Goal: Task Accomplishment & Management: Use online tool/utility

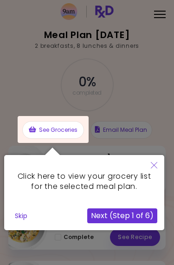
click at [159, 165] on button "Close" at bounding box center [154, 166] width 20 height 22
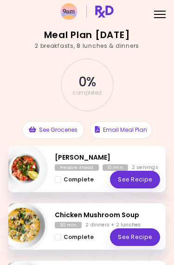
click at [162, 18] on div at bounding box center [160, 17] width 12 height 1
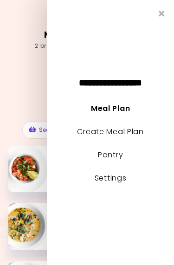
click at [134, 134] on link "Create Meal Plan" at bounding box center [110, 131] width 67 height 11
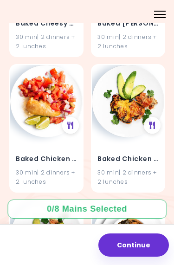
scroll to position [465, 0]
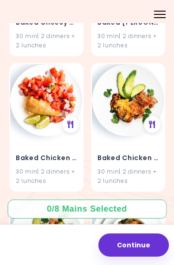
click at [64, 119] on div at bounding box center [70, 124] width 17 height 17
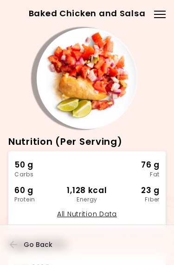
click at [32, 245] on span "Go Back" at bounding box center [38, 244] width 29 height 7
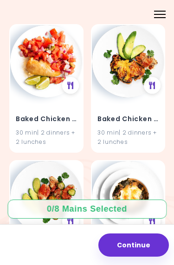
scroll to position [505, 0]
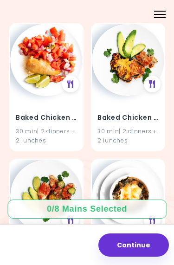
click at [66, 110] on h4 "Baked Chicken and Salsa" at bounding box center [46, 117] width 61 height 15
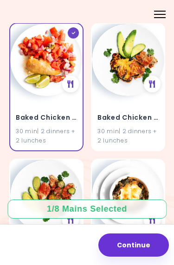
click at [149, 121] on h4 "Baked Chicken & Eggplants" at bounding box center [127, 117] width 61 height 15
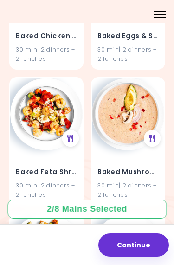
scroll to position [724, 0]
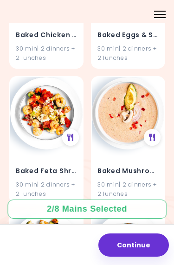
click at [63, 154] on div "Baked Feta Shrimp 30 min | 2 dinners + 2 lunches" at bounding box center [46, 176] width 72 height 54
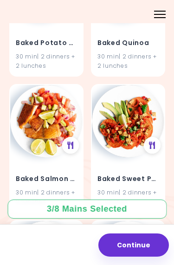
scroll to position [1124, 0]
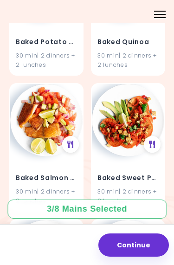
click at [61, 162] on div "Baked Salmon and Salsa 30 min | 2 dinners + 2 lunches" at bounding box center [46, 183] width 72 height 54
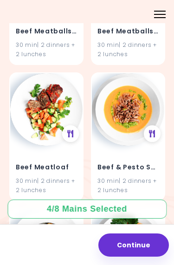
scroll to position [2091, 0]
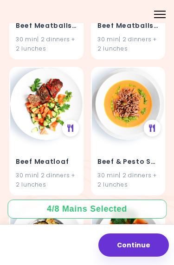
click at [64, 154] on h4 "Beef Meatloaf" at bounding box center [46, 161] width 61 height 15
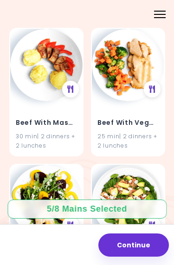
scroll to position [2673, 0]
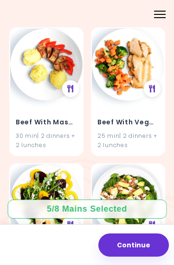
click at [138, 101] on div "Beef With Veggies 25 min | 2 dinners + 2 lunches" at bounding box center [128, 128] width 72 height 54
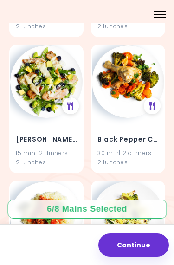
scroll to position [3065, 0]
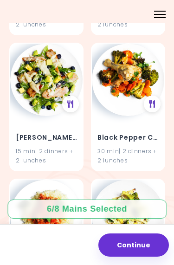
click at [50, 130] on h4 "[PERSON_NAME] Chicken Salad" at bounding box center [46, 137] width 61 height 15
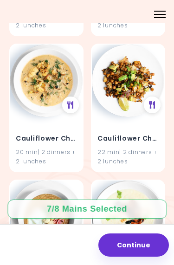
scroll to position [4015, 0]
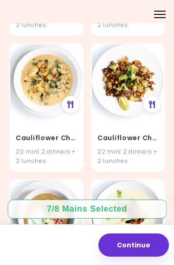
click at [51, 116] on div "Cauliflower Cheese Soup 20 min | 2 dinners + 2 lunches" at bounding box center [46, 143] width 72 height 54
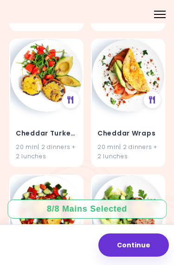
scroll to position [4416, 0]
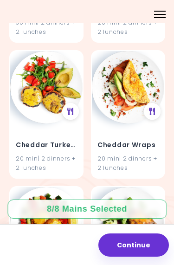
click at [141, 245] on button "Continue" at bounding box center [133, 244] width 70 height 23
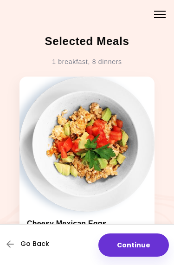
click at [34, 245] on span "Go Back" at bounding box center [34, 243] width 29 height 7
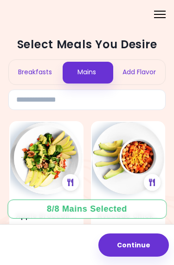
click at [38, 74] on div "Breakfasts" at bounding box center [35, 72] width 52 height 25
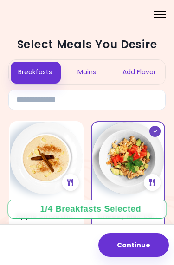
click at [143, 160] on img at bounding box center [128, 158] width 72 height 72
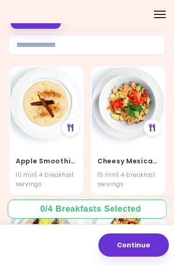
scroll to position [55, 0]
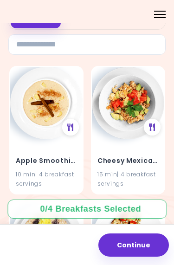
click at [155, 128] on icon at bounding box center [152, 126] width 6 height 7
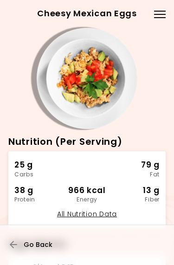
click at [43, 245] on span "Go Back" at bounding box center [38, 244] width 29 height 7
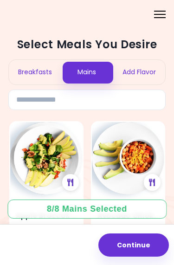
click at [155, 251] on button "Continue" at bounding box center [133, 244] width 70 height 23
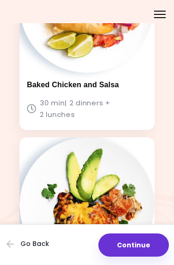
scroll to position [139, 0]
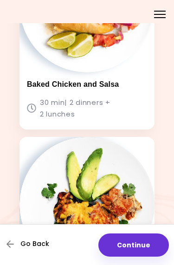
click at [38, 243] on span "Go Back" at bounding box center [34, 243] width 29 height 7
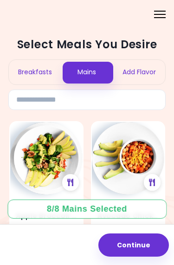
click at [43, 75] on div "Breakfasts" at bounding box center [35, 72] width 52 height 25
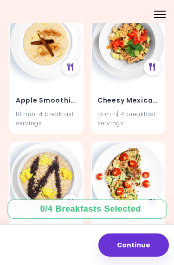
scroll to position [110, 0]
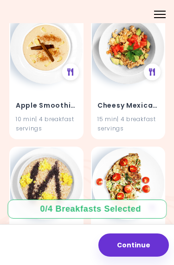
click at [148, 101] on h4 "Cheesy Mexican Eggs" at bounding box center [127, 105] width 61 height 15
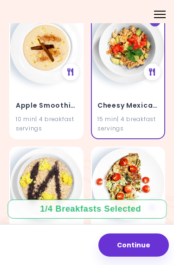
click at [157, 245] on button "Continue" at bounding box center [133, 244] width 70 height 23
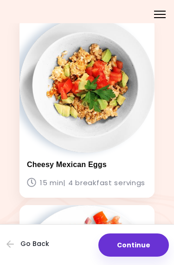
scroll to position [59, 0]
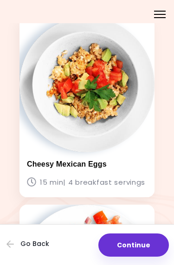
click at [154, 243] on button "Continue" at bounding box center [133, 244] width 70 height 23
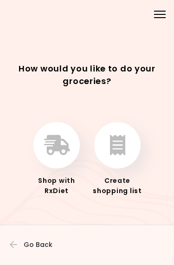
click at [122, 149] on icon "button" at bounding box center [117, 145] width 15 height 20
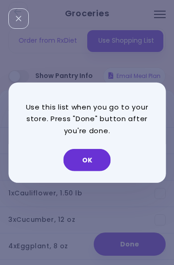
click at [107, 162] on button "OK" at bounding box center [87, 160] width 47 height 22
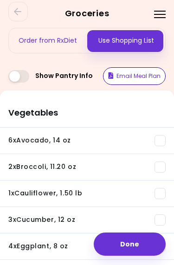
click at [146, 76] on button "Email Meal Plan" at bounding box center [134, 76] width 63 height 18
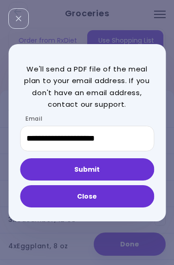
click at [123, 171] on button "Submit" at bounding box center [87, 169] width 134 height 22
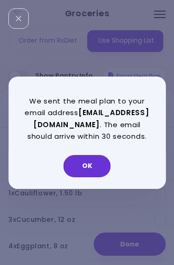
click at [103, 175] on button "OK" at bounding box center [87, 166] width 47 height 22
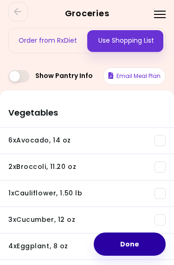
click at [140, 248] on button "Done" at bounding box center [130, 243] width 72 height 23
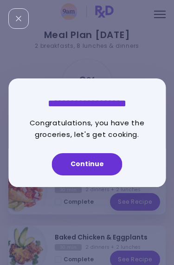
click at [109, 163] on button "Continue" at bounding box center [87, 164] width 70 height 22
